Goal: Communication & Community: Participate in discussion

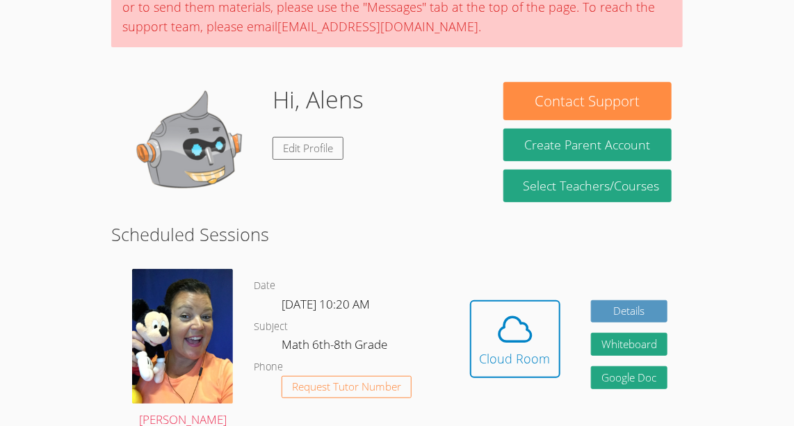
scroll to position [144, 0]
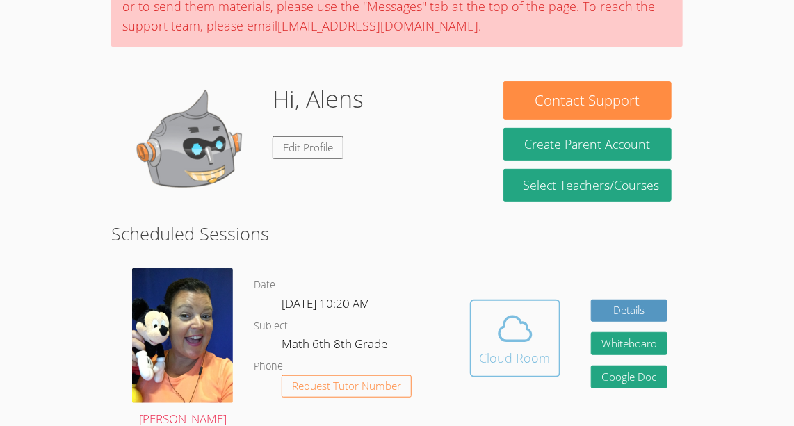
click at [533, 334] on icon at bounding box center [515, 329] width 39 height 39
click at [481, 365] on div "Cloud Room" at bounding box center [515, 357] width 71 height 19
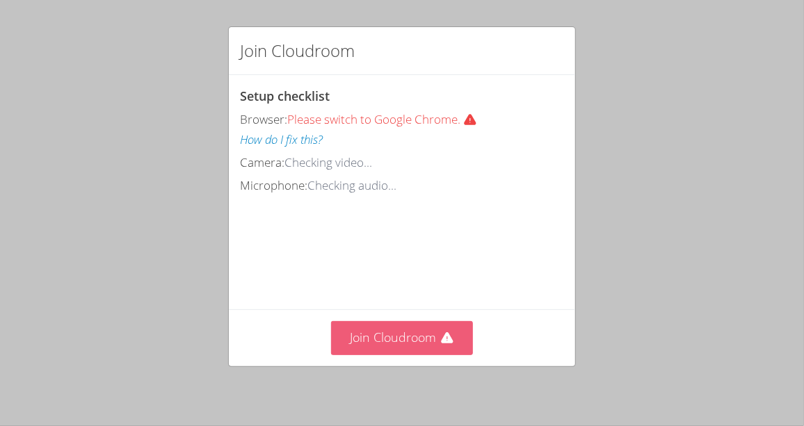
click at [346, 353] on button "Join Cloudroom" at bounding box center [402, 338] width 143 height 34
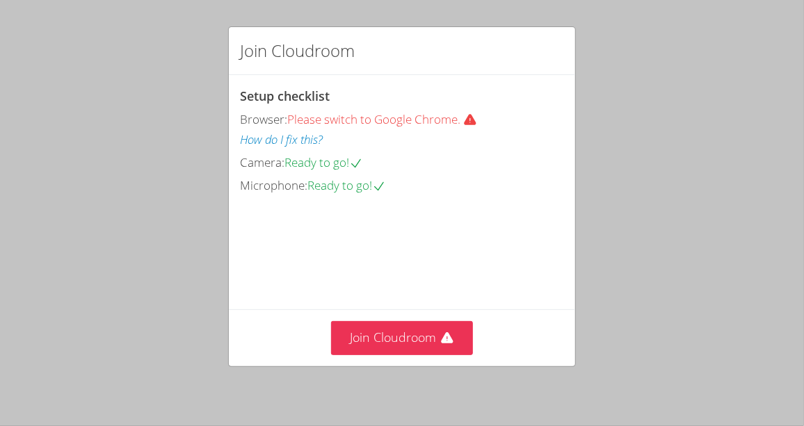
click at [415, 373] on div "Join Cloudroom Setup checklist Browser: Please switch to Google Chrome. How do …" at bounding box center [402, 213] width 804 height 426
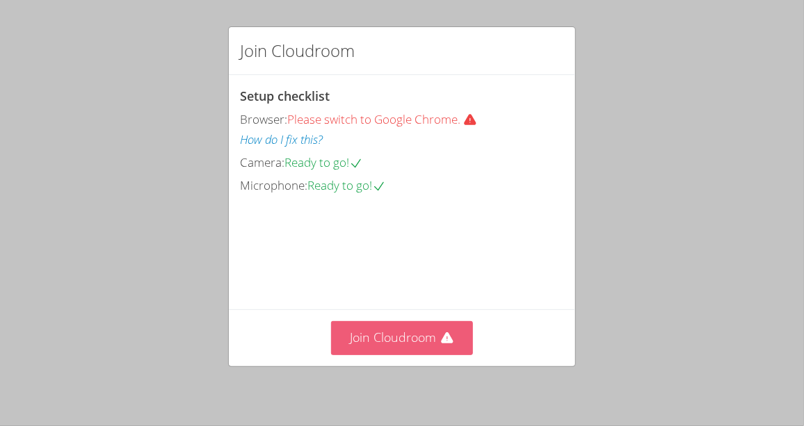
click at [392, 353] on button "Join Cloudroom" at bounding box center [402, 338] width 143 height 34
click at [384, 336] on button "Join Cloudroom" at bounding box center [402, 338] width 143 height 34
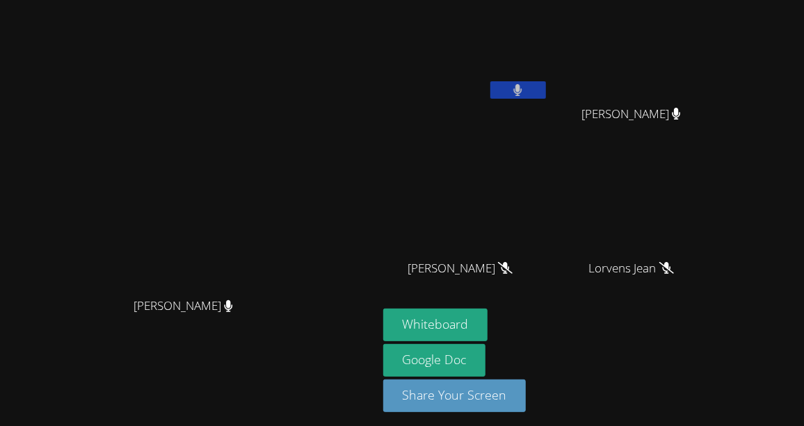
scroll to position [1, 0]
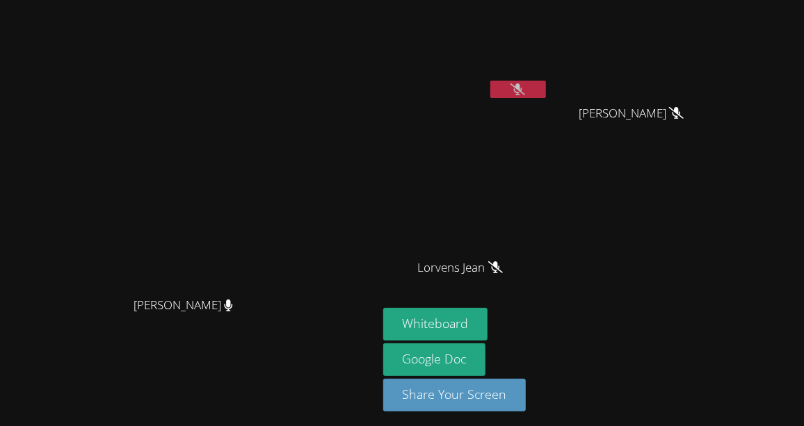
click at [546, 90] on button at bounding box center [518, 89] width 56 height 17
click at [525, 88] on icon at bounding box center [518, 89] width 15 height 12
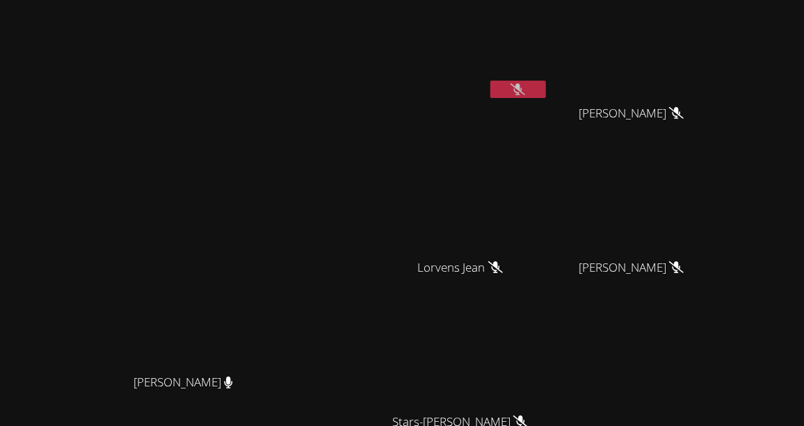
click at [525, 88] on icon at bounding box center [518, 89] width 15 height 12
click at [546, 90] on button at bounding box center [518, 89] width 56 height 17
click at [525, 88] on icon at bounding box center [518, 89] width 15 height 12
click at [549, 70] on video at bounding box center [466, 51] width 166 height 93
click at [546, 83] on button at bounding box center [518, 89] width 56 height 17
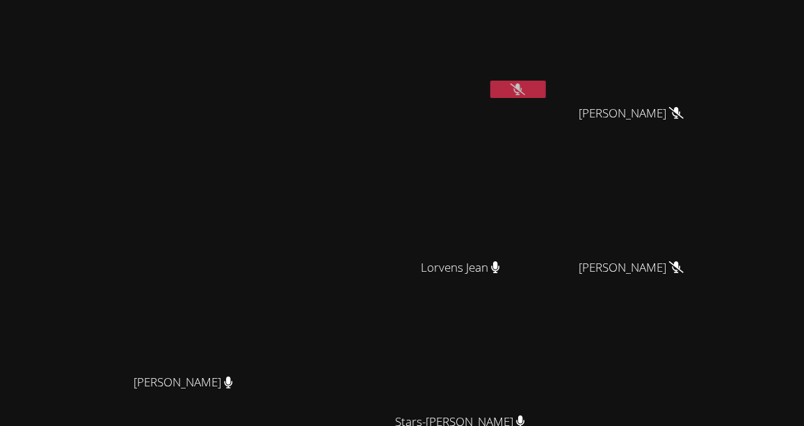
click at [525, 90] on icon at bounding box center [518, 89] width 15 height 12
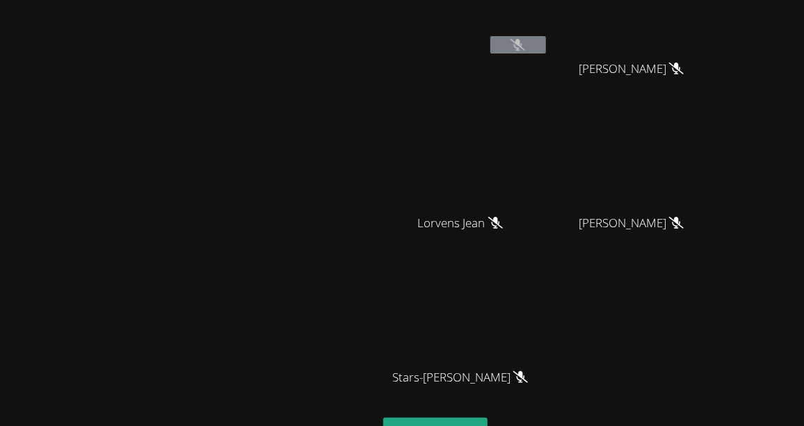
scroll to position [4, 0]
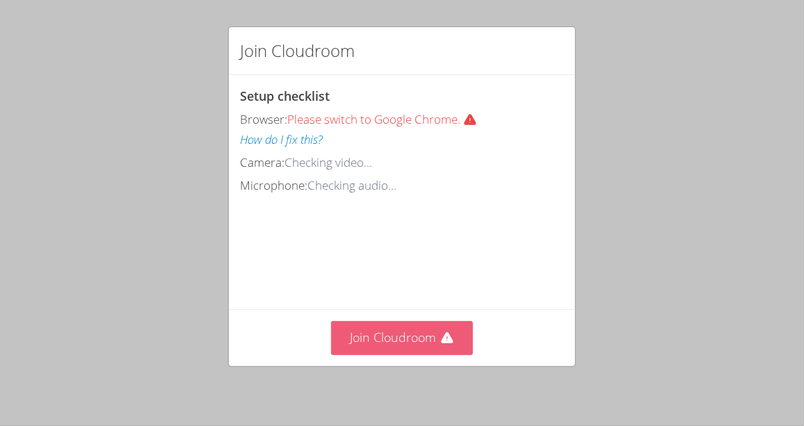
click at [406, 333] on button "Join Cloudroom" at bounding box center [402, 338] width 143 height 34
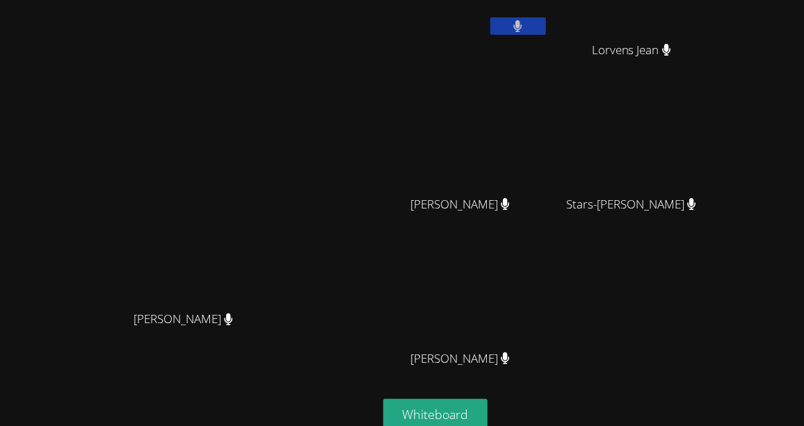
scroll to position [154, 0]
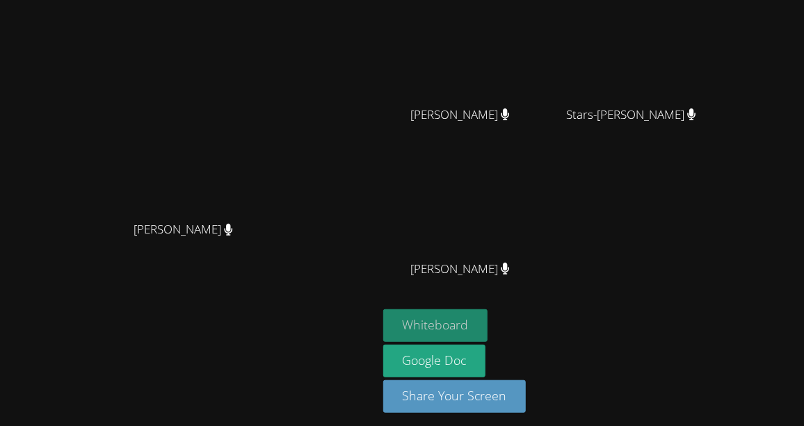
click at [488, 310] on button "Whiteboard" at bounding box center [435, 326] width 105 height 33
click at [488, 331] on button "Whiteboard" at bounding box center [435, 326] width 105 height 33
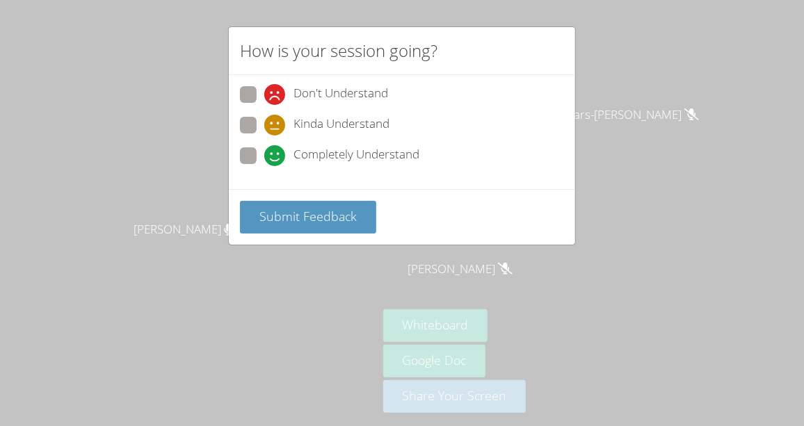
scroll to position [1, 0]
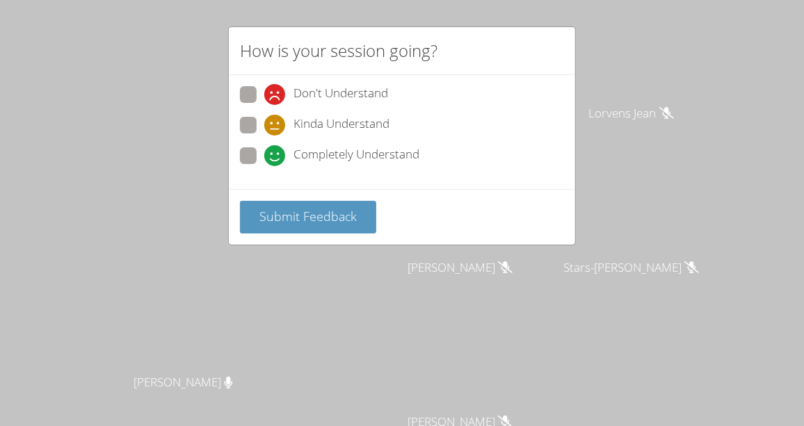
click at [257, 93] on label "Don't Understand" at bounding box center [314, 95] width 148 height 19
click at [264, 93] on input "Don't Understand" at bounding box center [270, 92] width 12 height 12
radio input "true"
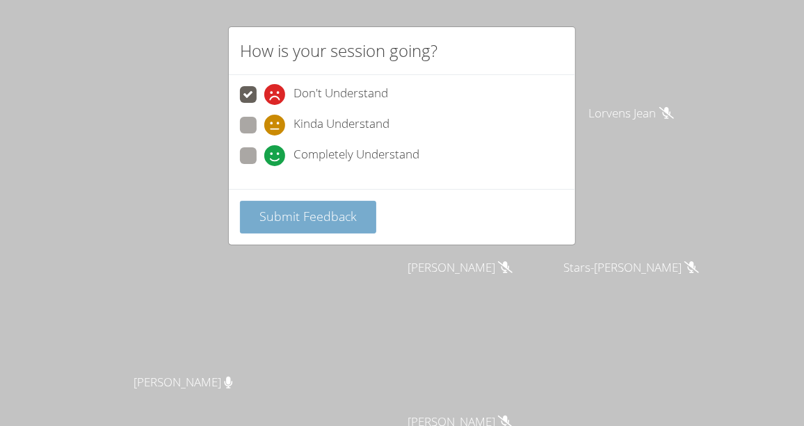
click at [354, 214] on span "Submit Feedback" at bounding box center [307, 216] width 97 height 17
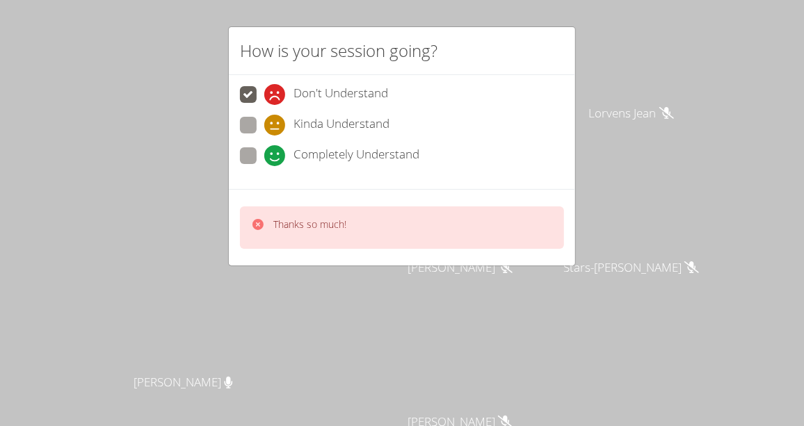
click at [344, 225] on p "Thanks so much!" at bounding box center [309, 225] width 73 height 14
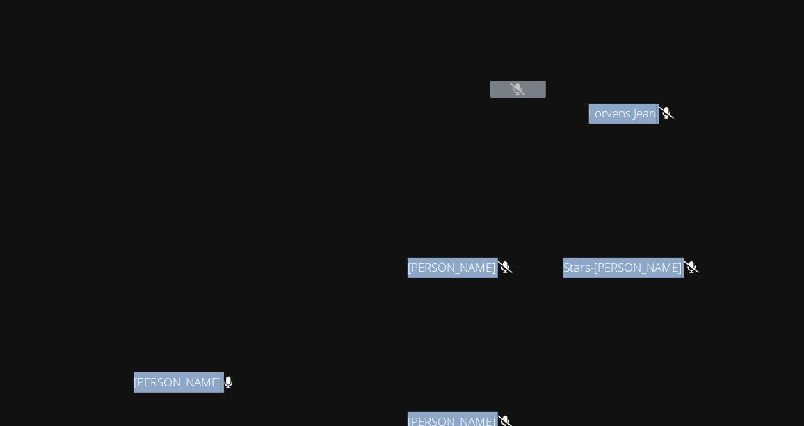
scroll to position [154, 0]
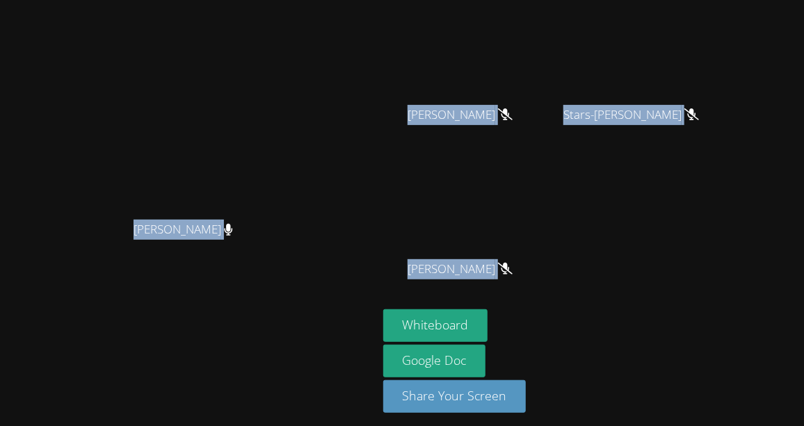
drag, startPoint x: 305, startPoint y: 225, endPoint x: 429, endPoint y: 223, distance: 123.8
drag, startPoint x: 429, startPoint y: 223, endPoint x: 367, endPoint y: 290, distance: 91.6
click at [367, 290] on div "Peggy Koutas Peggy Koutas" at bounding box center [189, 139] width 367 height 575
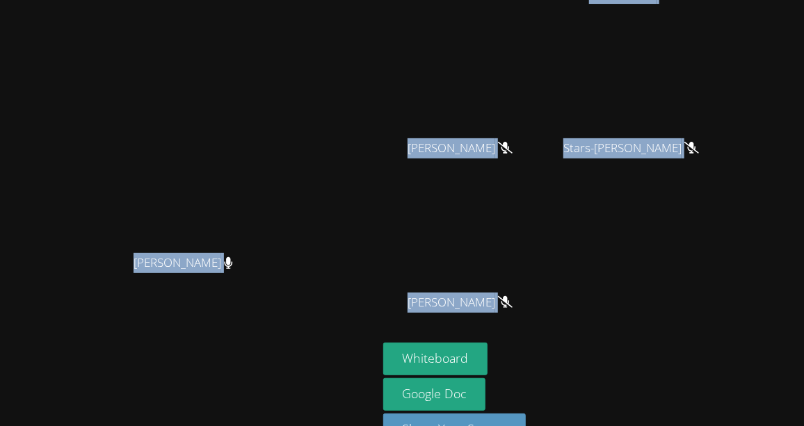
scroll to position [0, 0]
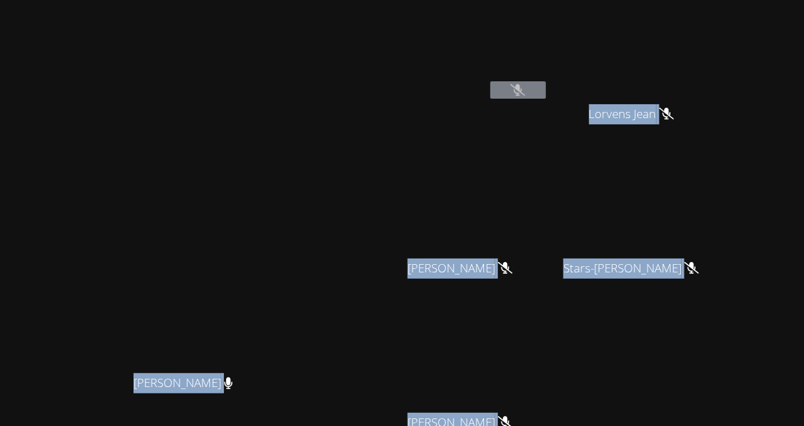
click at [525, 90] on icon at bounding box center [518, 90] width 15 height 12
